Goal: Task Accomplishment & Management: Use online tool/utility

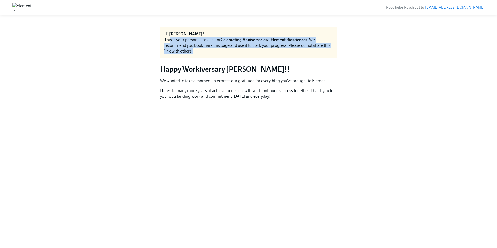
drag, startPoint x: 170, startPoint y: 38, endPoint x: 280, endPoint y: 58, distance: 111.6
click at [280, 58] on div "Hi Brijesh! This is your personal task list for Celebrating Anniversaries at El…" at bounding box center [248, 42] width 177 height 31
drag, startPoint x: 167, startPoint y: 34, endPoint x: 230, endPoint y: 53, distance: 65.3
click at [230, 53] on div "Hi Brijesh! This is your personal task list for Celebrating Anniversaries at El…" at bounding box center [248, 42] width 177 height 31
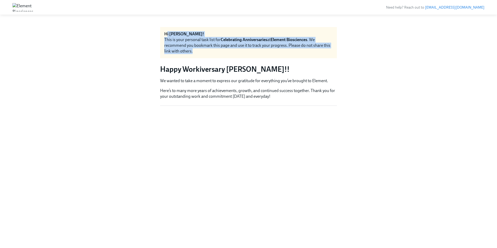
click at [230, 53] on div "This is your personal task list for Celebrating Anniversaries at Element Biosci…" at bounding box center [248, 45] width 169 height 17
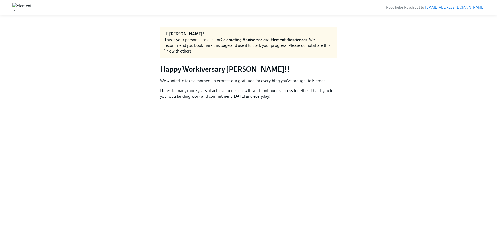
click at [191, 101] on div "Hi Brijesh! This is your personal task list for Celebrating Anniversaries at El…" at bounding box center [248, 131] width 177 height 209
click at [211, 53] on div "This is your personal task list for Celebrating Anniversaries at Element Biosci…" at bounding box center [248, 45] width 169 height 17
click at [33, 10] on img at bounding box center [22, 7] width 21 height 8
